Goal: Communication & Community: Answer question/provide support

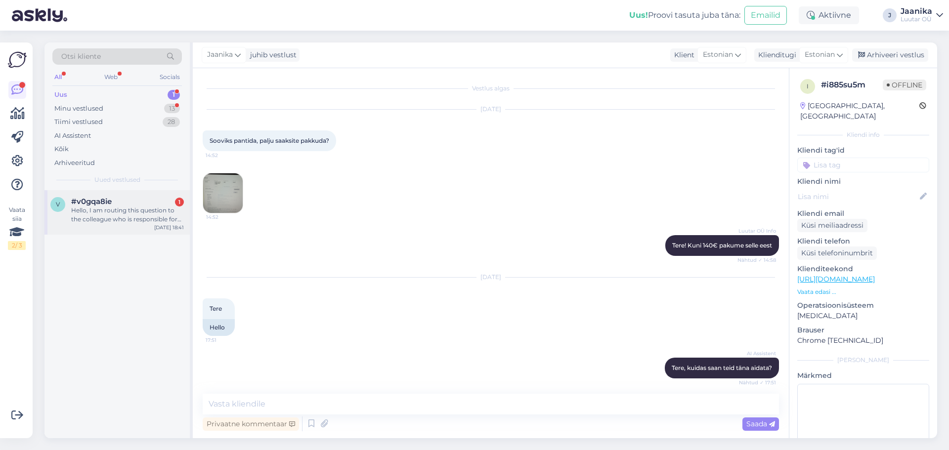
scroll to position [487, 0]
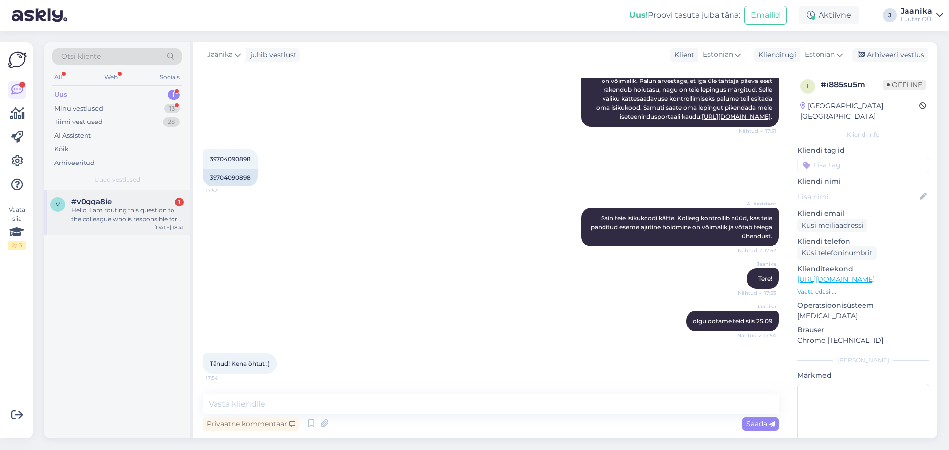
click at [97, 211] on div "Hello, I am routing this question to the colleague who is responsible for this …" at bounding box center [127, 215] width 113 height 18
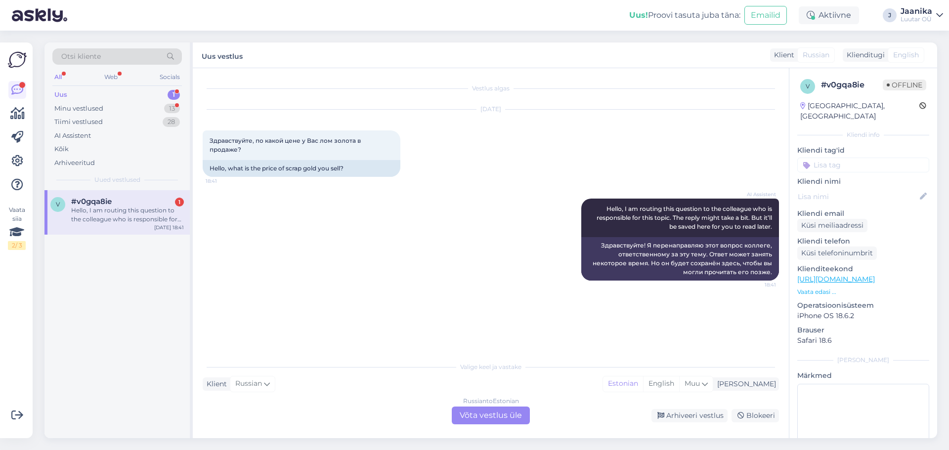
click at [498, 413] on div "Russian to Estonian Võta vestlus üle" at bounding box center [491, 416] width 78 height 18
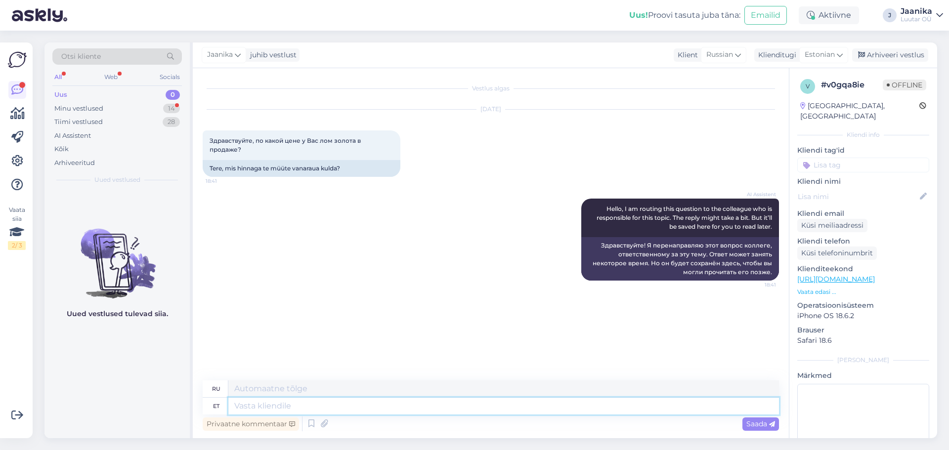
click at [277, 406] on textarea at bounding box center [503, 406] width 551 height 17
type textarea "Tere!"
type textarea "Привет!"
type textarea "T"
drag, startPoint x: 252, startPoint y: 138, endPoint x: 201, endPoint y: 138, distance: 50.4
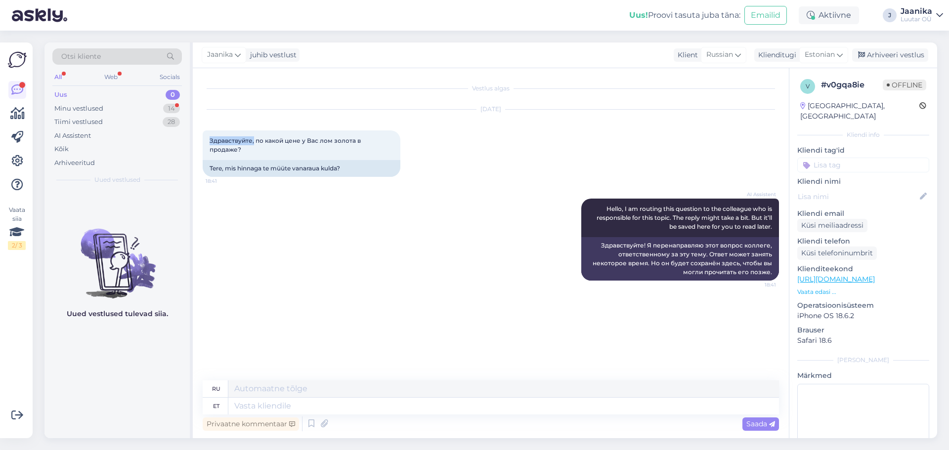
click at [201, 138] on div "Vestlus algas [DATE] Здравствуйте, по какой цене у [GEOGRAPHIC_DATA] лом золота…" at bounding box center [491, 253] width 596 height 370
copy span "Здравствуйте,"
click at [261, 405] on textarea at bounding box center [503, 406] width 551 height 17
paste textarea "Здравствуйте,"
type textarea "Здравствуйте,"
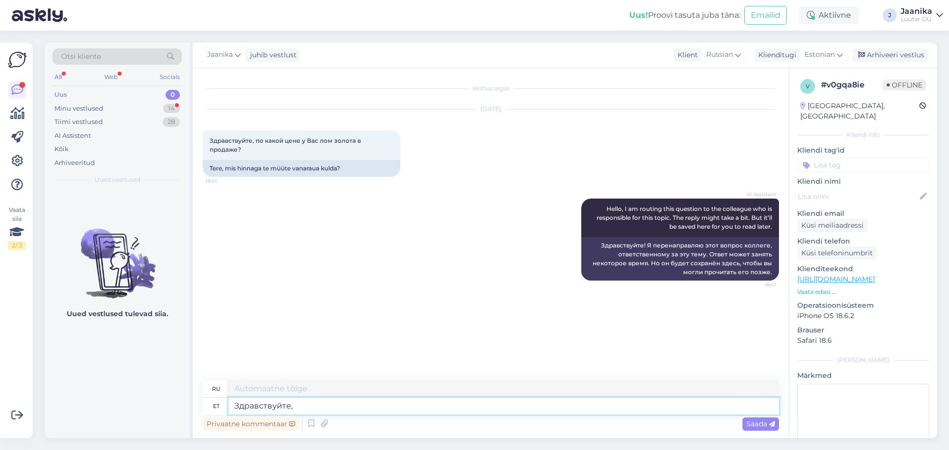
type textarea "Привет,"
click at [302, 407] on textarea at bounding box center [503, 406] width 551 height 17
click at [288, 409] on textarea at bounding box center [503, 406] width 551 height 17
type textarea "Teie"
type textarea "Твой"
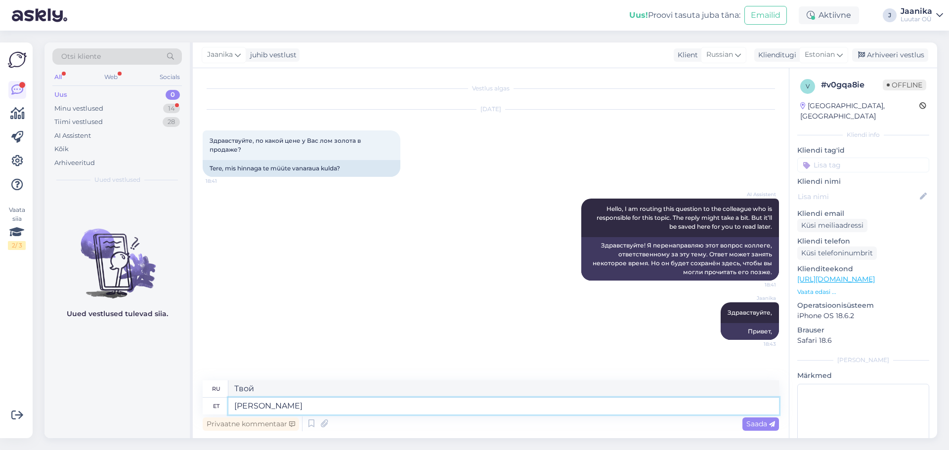
type textarea "[PERSON_NAME] o"
type textarea "Ты хочешь"
type textarea "[PERSON_NAME] [PERSON_NAME]"
type textarea "Вы хотите купить"
type textarea "[PERSON_NAME] osta meilt?"
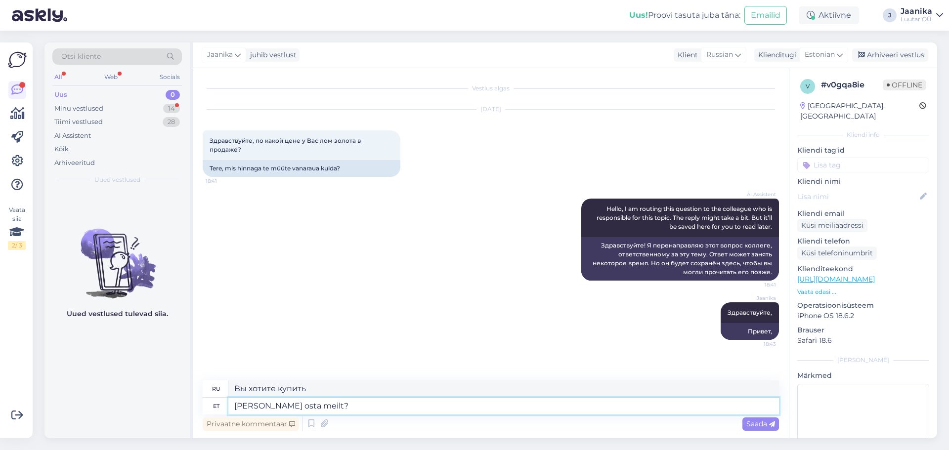
type textarea "Хотите купить у нас?"
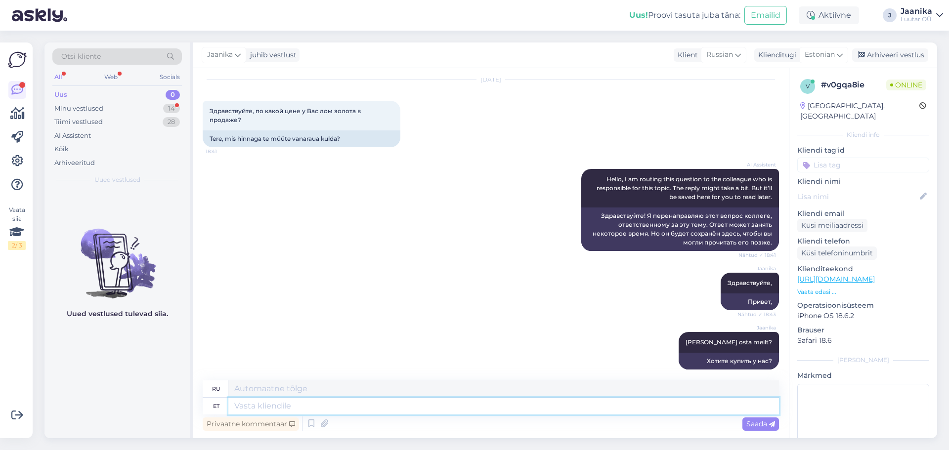
scroll to position [148, 0]
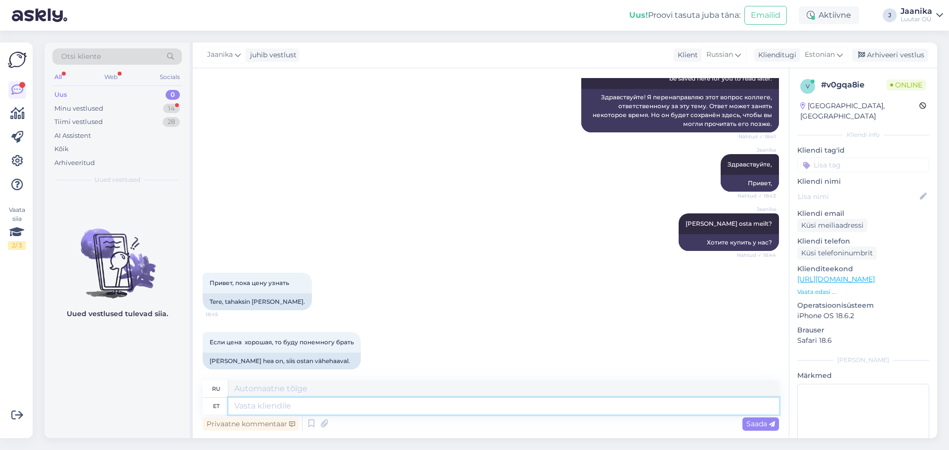
click at [261, 409] on textarea at bounding box center [503, 406] width 551 height 17
type textarea "585*"
type textarea "585* 58"
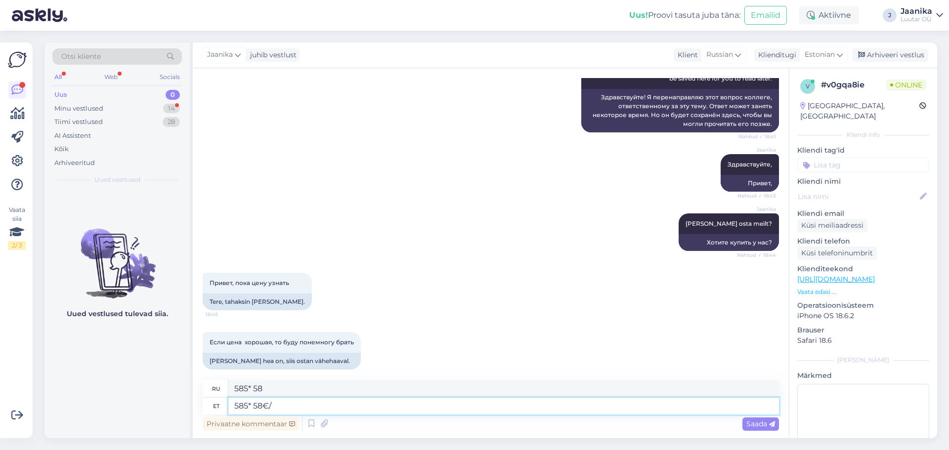
type textarea "585* 58€/g"
type textarea "585* 58€/г"
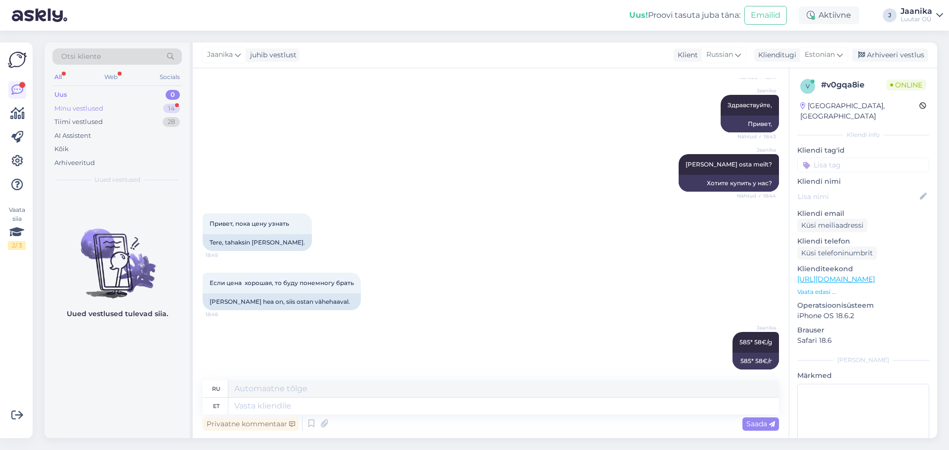
click at [86, 112] on div "Minu vestlused" at bounding box center [78, 109] width 49 height 10
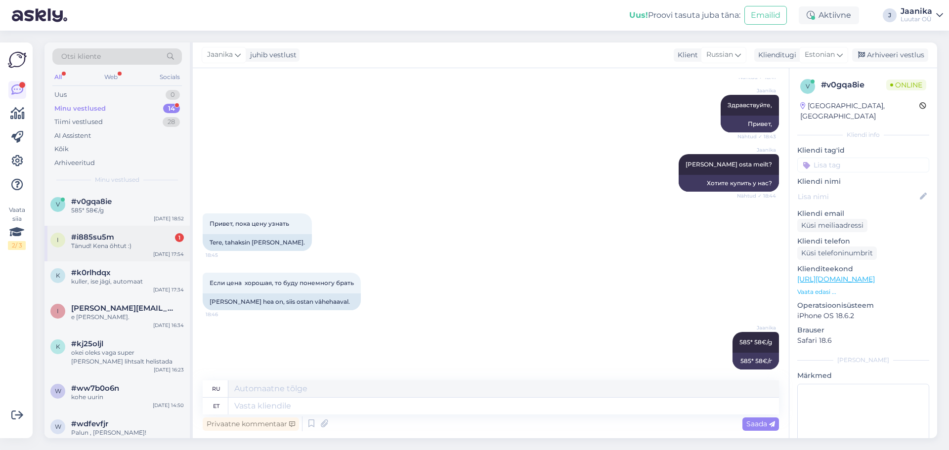
click at [118, 236] on div "#i885su5m 1" at bounding box center [127, 237] width 113 height 9
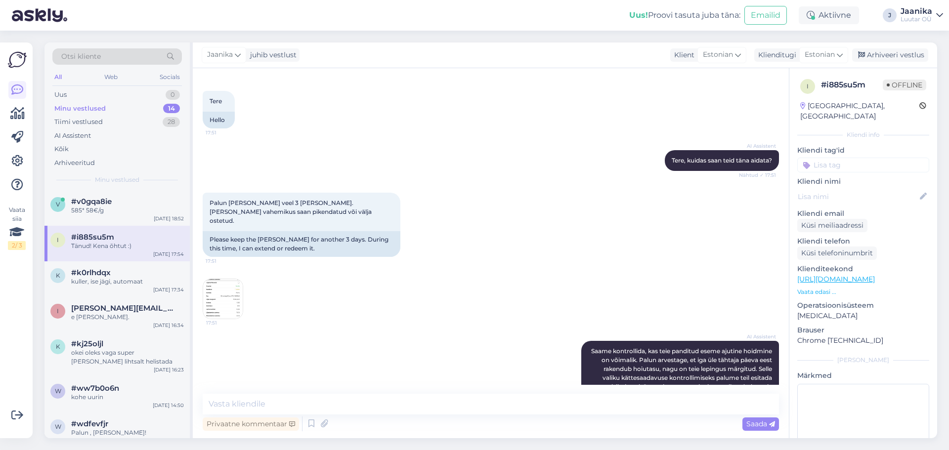
scroll to position [487, 0]
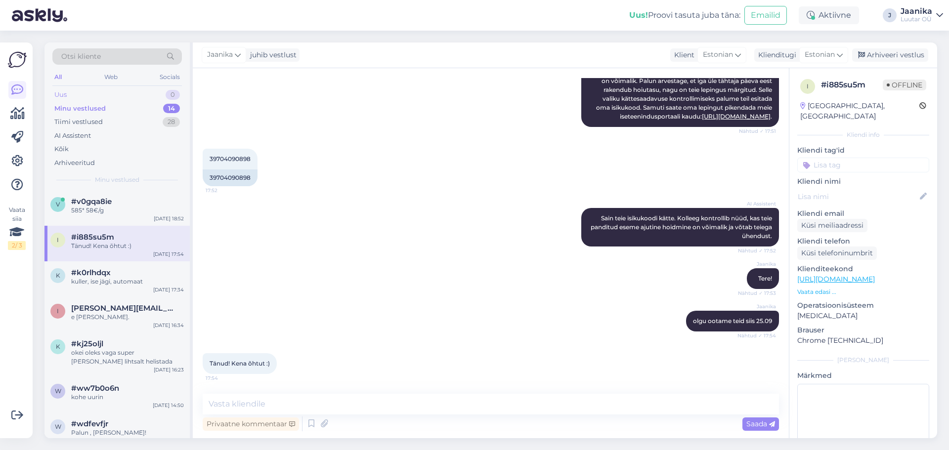
click at [72, 92] on div "Uus 0" at bounding box center [117, 95] width 130 height 14
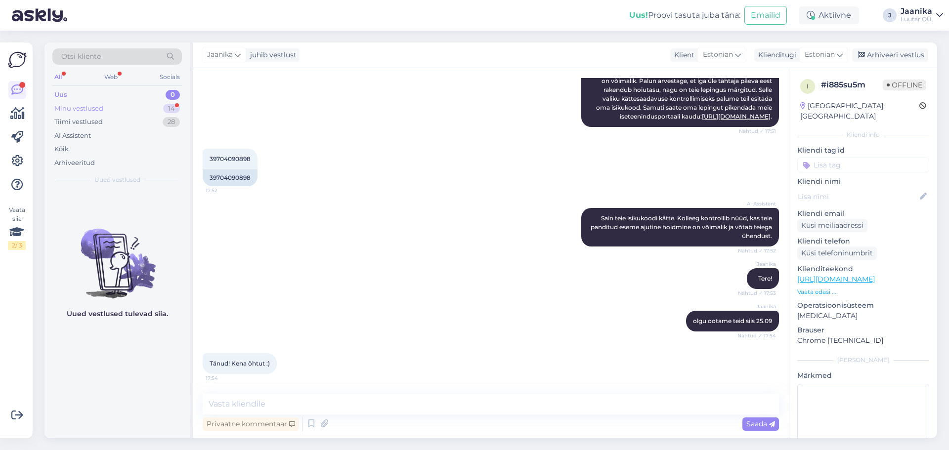
click at [86, 108] on div "Minu vestlused" at bounding box center [78, 109] width 49 height 10
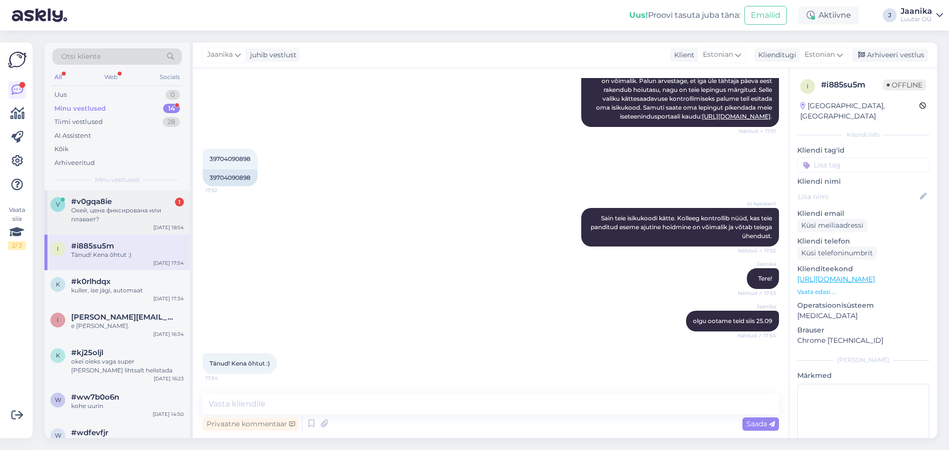
click at [101, 205] on span "#v0gqa8ie" at bounding box center [91, 201] width 41 height 9
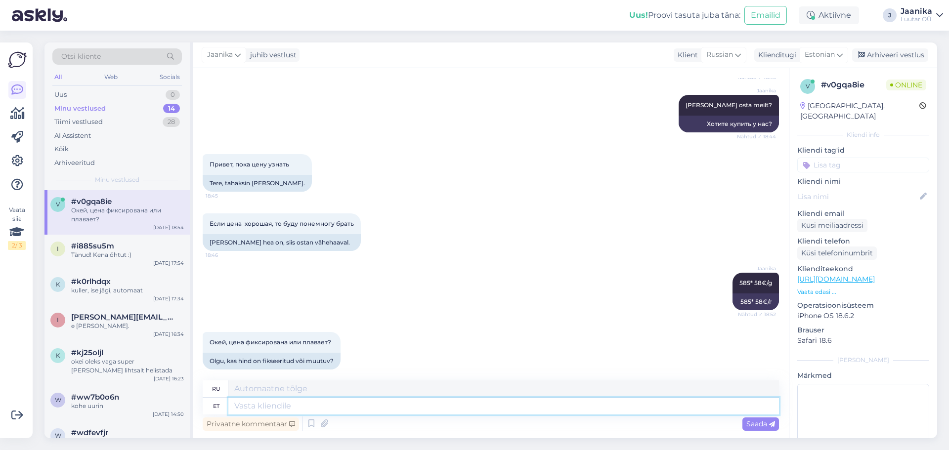
click at [356, 410] on textarea at bounding box center [503, 406] width 551 height 17
type textarea "kui"
type textarea "если"
type textarea "kui kullahind"
type textarea "как цена на золото"
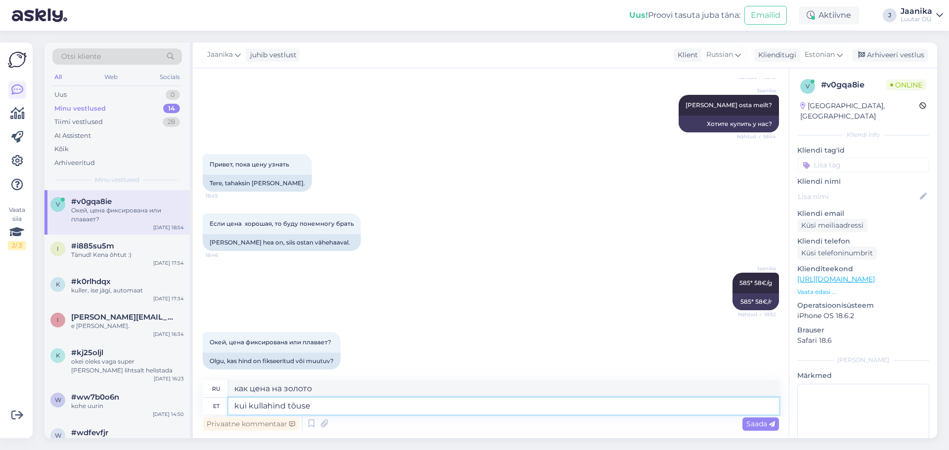
type textarea "kui kullahind tõuseb"
type textarea "когда цена на золото вырастет"
type textarea "kui kullahind tõuseb,"
type textarea "когда цена на золото растет,"
type textarea "kui kullahind tõuseb, siis"
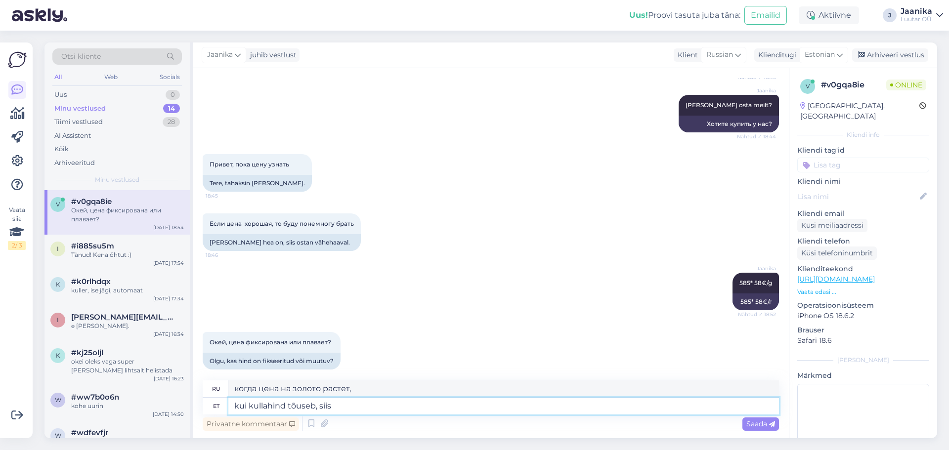
type textarea "если цена на золото вырастет, здесь"
type textarea "kui kullahind tõuseb, siis"
type textarea "если цена на золото вырастет, то"
type textarea "kui kullahind tõuseb, siis m"
type textarea "если цена на золото вырастет, то м"
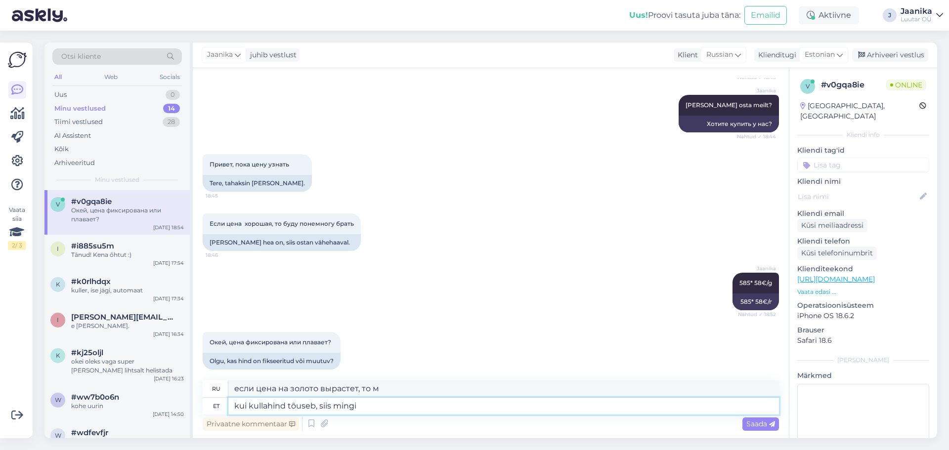
type textarea "kui kullahind tõuseb, siis mingi a"
type textarea "если цена на золото вырастет, то некоторые"
type textarea "kui kullahind tõuseb, siis mingi aja"
type textarea "если цена на золото вырастет, то на какое-то время"
type textarea "kui kullahind tõuseb, siis mingi aja pärast"
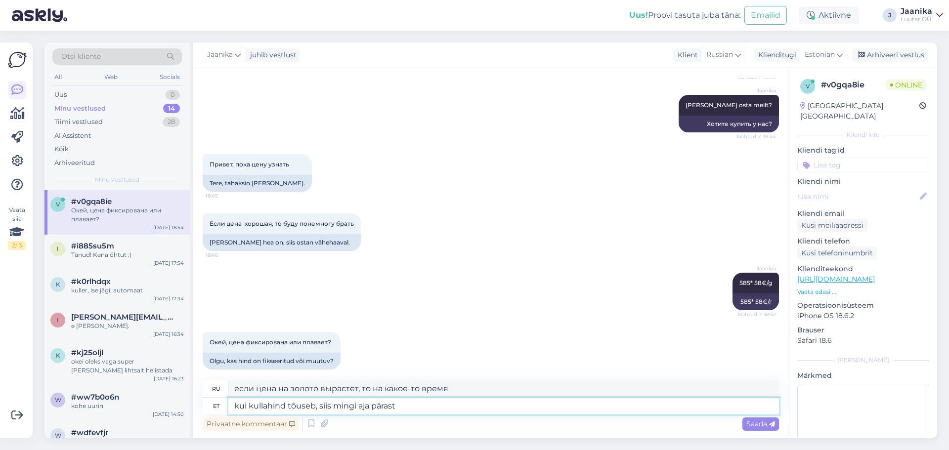
type textarea "если цена на золото вырастет, то через некоторое время"
type textarea "kui kullahind tõuseb, siis mingi aja pärast muudame j"
type textarea "если цена на золото вырастет, мы изменим ее через некоторое время"
type textarea "kui kullahind tõuseb, siis mingi aja pärast muudame jälle"
type textarea "если цена на золото вырастет, мы снова изменим ее через некоторое время"
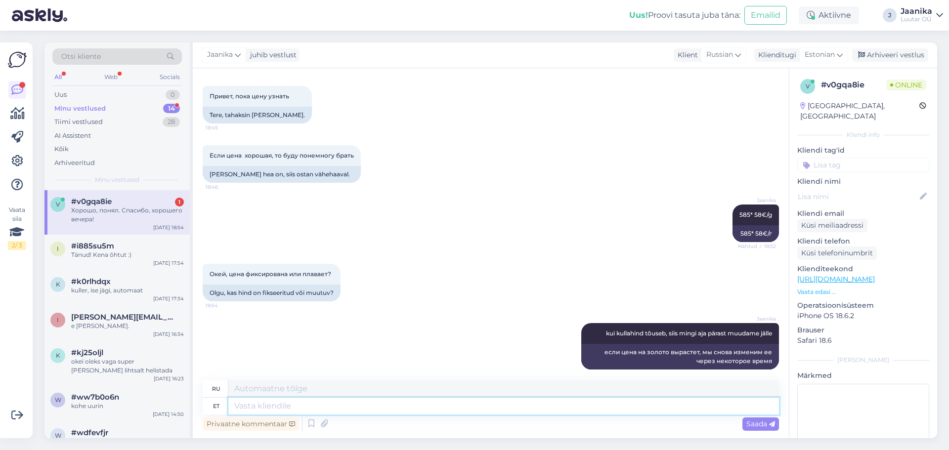
scroll to position [395, 0]
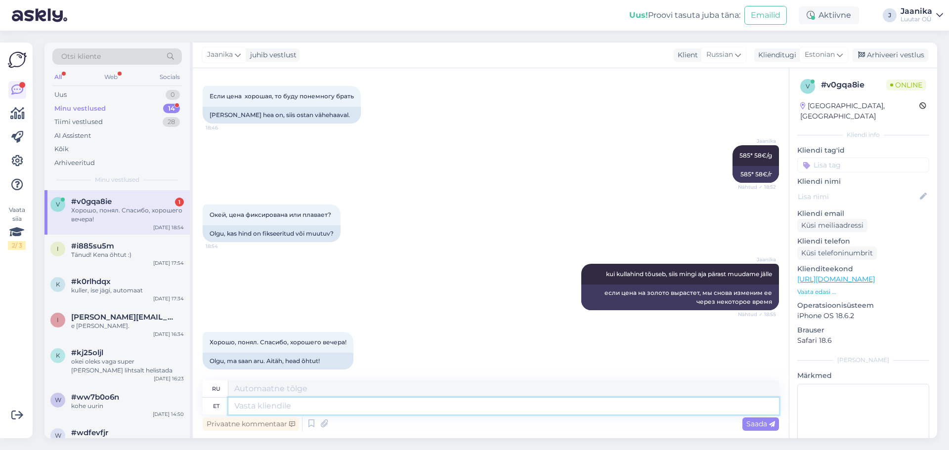
click at [255, 404] on textarea at bounding box center [503, 406] width 551 height 17
type textarea "kena"
type textarea "хороший"
type textarea "kena õhtut!"
type textarea "Приятно провести вечер!"
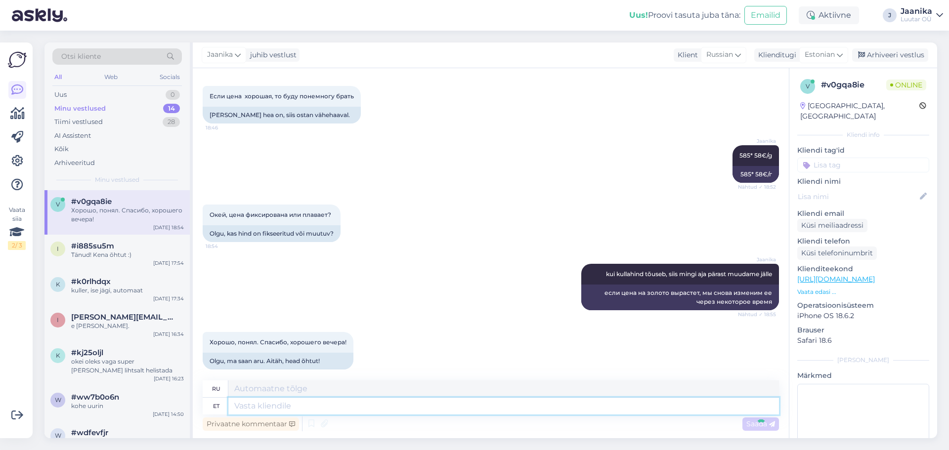
scroll to position [454, 0]
